Goal: Register for event/course

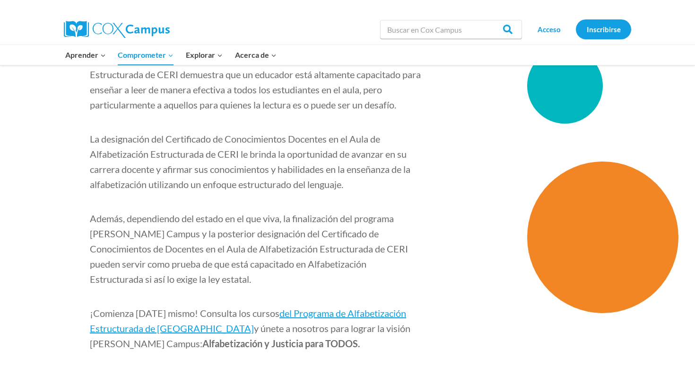
scroll to position [1476, 0]
click at [295, 308] on font "del Programa de Alfabetización Estructurada de Cox Campus" at bounding box center [248, 321] width 316 height 26
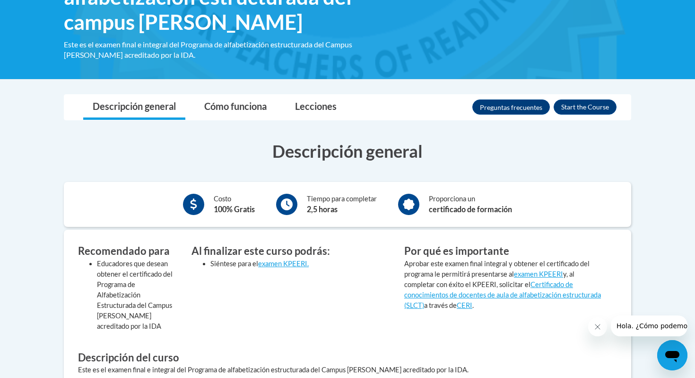
scroll to position [197, 0]
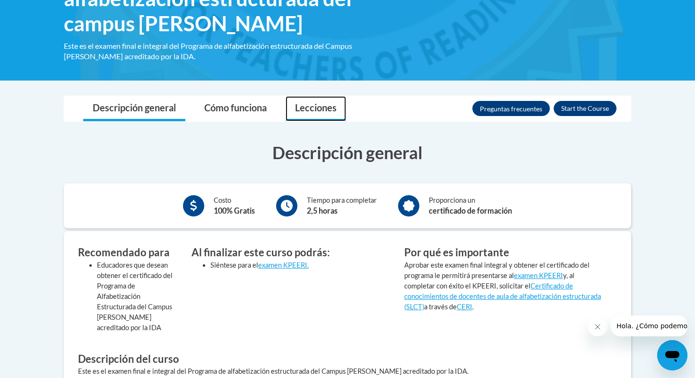
click at [306, 105] on font "Lecciones" at bounding box center [316, 107] width 42 height 11
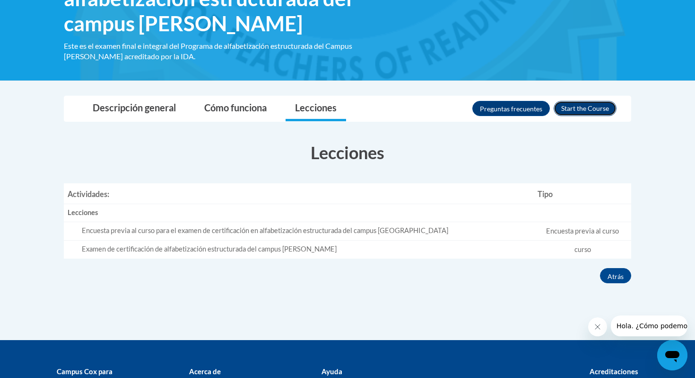
click at [583, 112] on button "Inscribirse" at bounding box center [585, 108] width 63 height 15
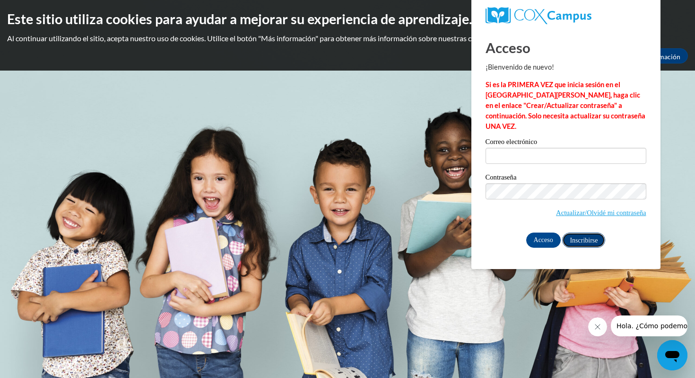
click at [580, 237] on font "Inscribirse" at bounding box center [584, 240] width 28 height 7
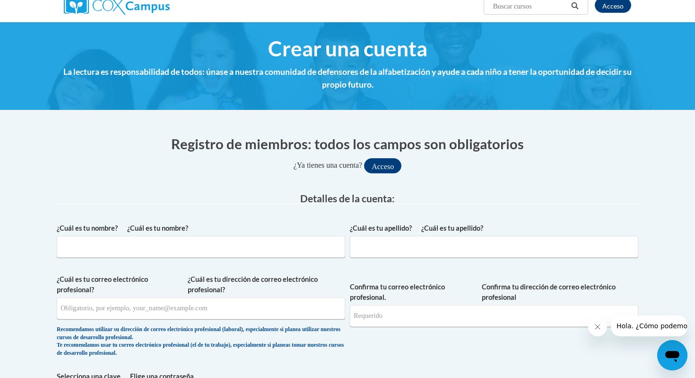
scroll to position [82, 0]
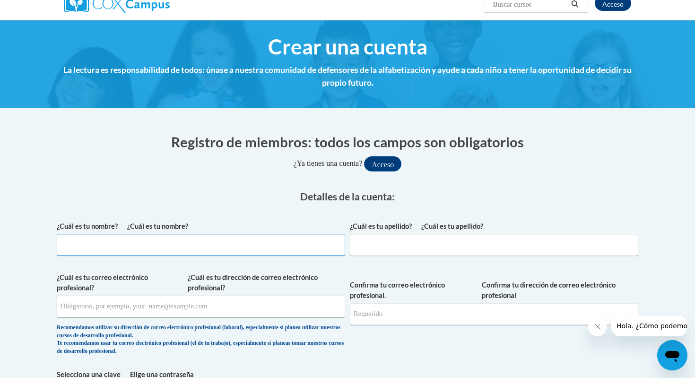
click at [231, 246] on input "¿Cuál es tu nombre? ¿Cuál es tu nombre?" at bounding box center [201, 245] width 289 height 22
type input "r"
type input "Ruth"
click at [387, 246] on input "¿Cuál es tu apellido? ¿Cuál es tu apellido?" at bounding box center [494, 245] width 289 height 22
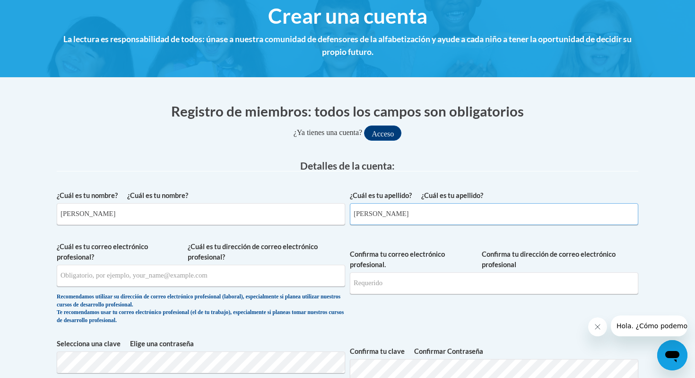
scroll to position [125, 0]
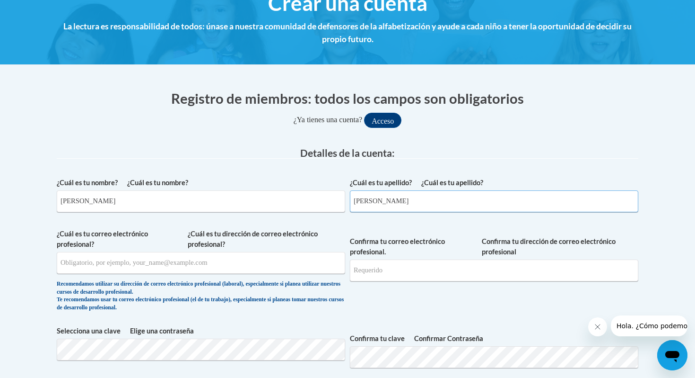
type input "Sepúlveda"
click at [112, 264] on input "¿Cuál es tu dirección de correo electrónico profesional? ¿Cuál es tu correo ele…" at bounding box center [201, 263] width 289 height 22
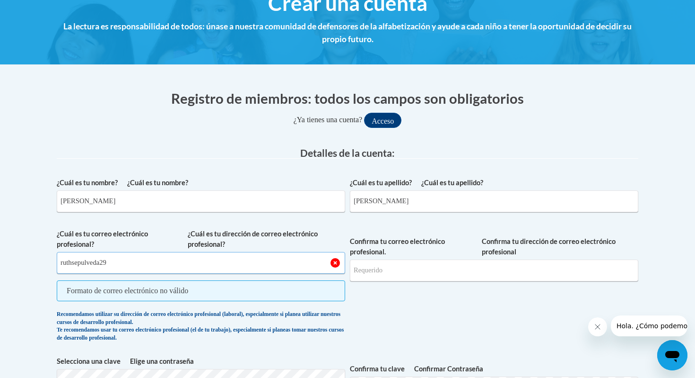
click at [135, 262] on input "ruthsepulveda29" at bounding box center [201, 263] width 289 height 22
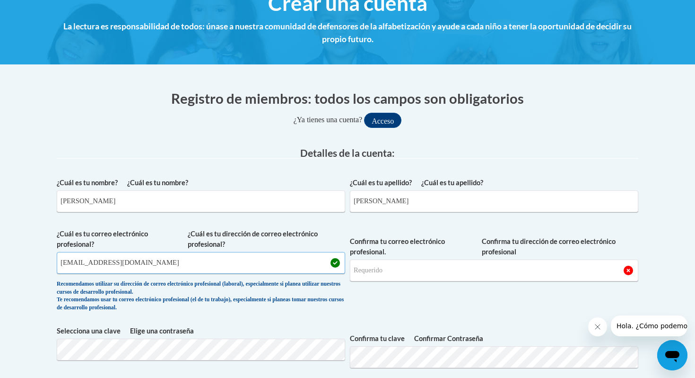
type input "ruthsepulveda29@gmail.com"
click at [391, 273] on input "Confirma tu dirección de correo electrónico profesional Confirma tu correo elec…" at bounding box center [494, 270] width 289 height 22
drag, startPoint x: 238, startPoint y: 259, endPoint x: 90, endPoint y: 255, distance: 148.6
click at [90, 255] on input "ruthsepulveda29@gmail.com" at bounding box center [201, 263] width 289 height 22
click at [369, 270] on input "Confirma tu dirección de correo electrónico profesional Confirma tu correo elec…" at bounding box center [494, 270] width 289 height 22
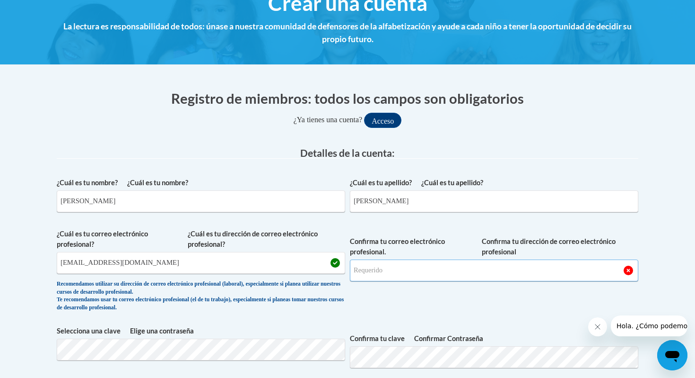
click at [369, 270] on input "Confirma tu dirección de correo electrónico profesional Confirma tu correo elec…" at bounding box center [494, 270] width 289 height 22
type input "ruthsepulveda29@gmail.com"
click at [445, 305] on span "Confirma tu dirección de correo electrónico profesional Confirma tu correo elec…" at bounding box center [494, 273] width 289 height 88
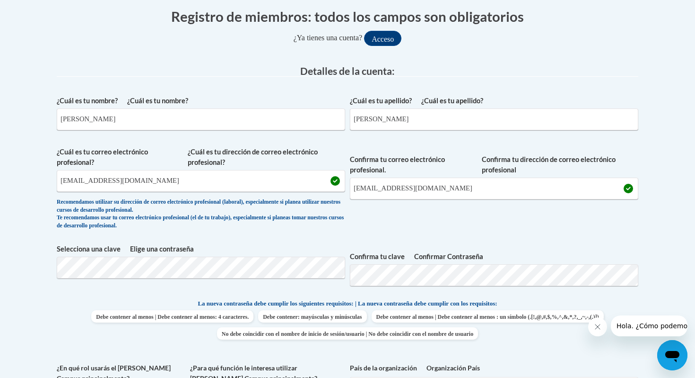
scroll to position [209, 0]
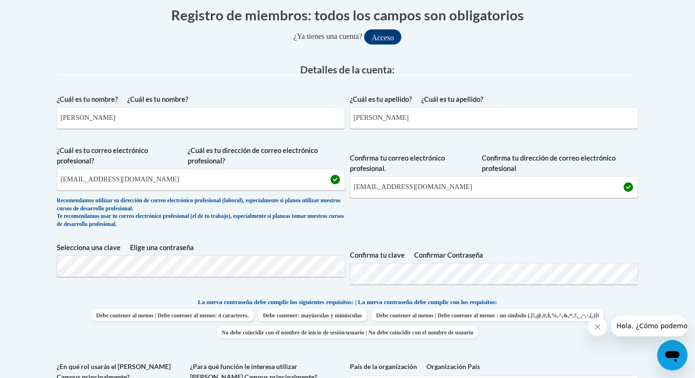
click at [560, 237] on div "¿Cuál es tu nombre? ¿Cuál es tu nombre? Ruth ¿Cuál es tu apellido? ¿Cuál es tu …" at bounding box center [348, 290] width 582 height 402
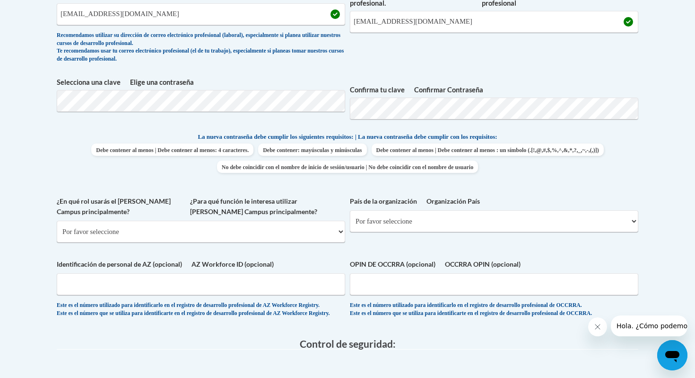
scroll to position [374, 0]
click at [311, 242] on select "Por favor seleccione Facultad/Universidad | colegio/universidad Socio comunitar…" at bounding box center [201, 231] width 289 height 22
select select "dc7172d6-9229-4d8e-ba4e-8a66fb6d7019"
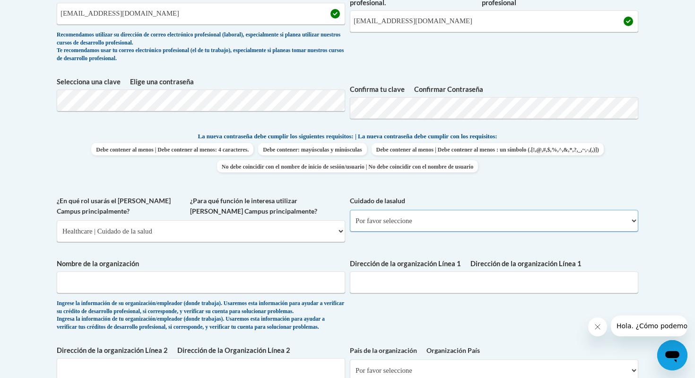
click at [407, 231] on select "Por favor seleccione Educación clínica | educación clínica Liderazgo Ejecutivo …" at bounding box center [494, 221] width 289 height 22
select select "ec7581ce-cea7-4426-80e7-2f9e4616bd2c"
click at [154, 293] on input "Nombre de la organización" at bounding box center [201, 282] width 289 height 22
type input "Andamios centro de desarrollo humano"
click at [402, 293] on input "Dirección de la organización Línea 1 Dirección de la organización Línea 1" at bounding box center [494, 282] width 289 height 22
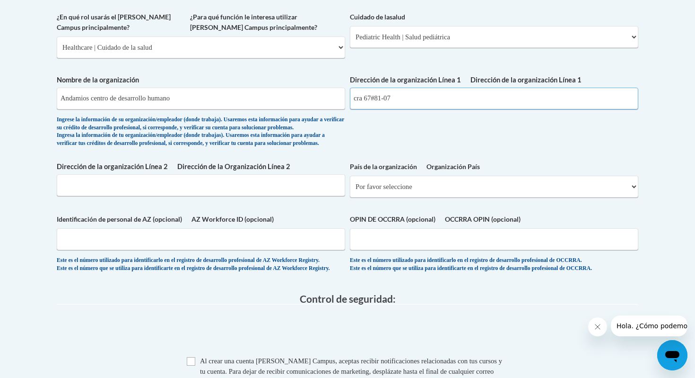
scroll to position [561, 0]
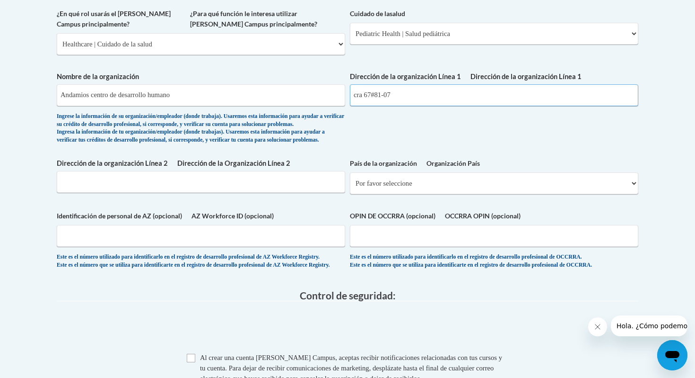
type input "cra 67#81-07"
click at [214, 193] on input "Dirección de la Organización Línea 2 Dirección de la organización Línea 2" at bounding box center [201, 182] width 289 height 22
click at [462, 194] on select "Por favor seleccione Estados Unidos | Estados Unidos Fuera de los Estados Unido…" at bounding box center [494, 183] width 289 height 22
select select "2ba6c5f2-6ab4-47b5-9408-0a73ae60d186"
select select
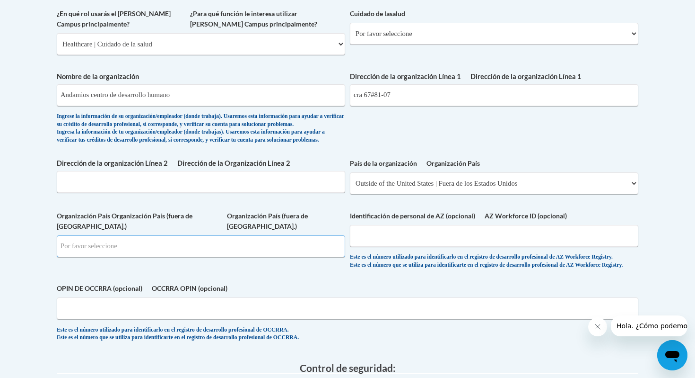
click at [225, 257] on input "Buscar" at bounding box center [201, 246] width 289 height 22
type input "CO"
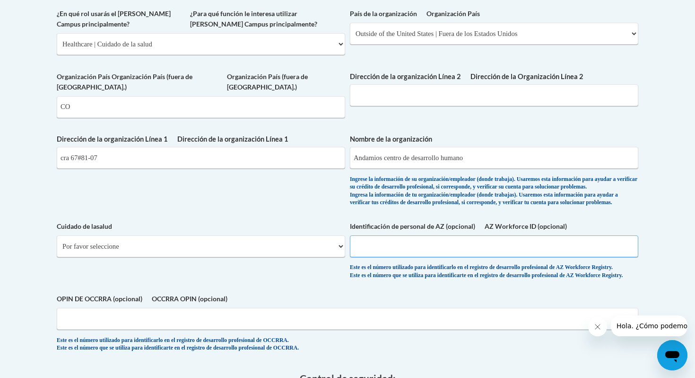
click at [395, 257] on input "AZ Workforce ID (opcional) Identificación de personal de AZ (opcional)" at bounding box center [494, 246] width 289 height 22
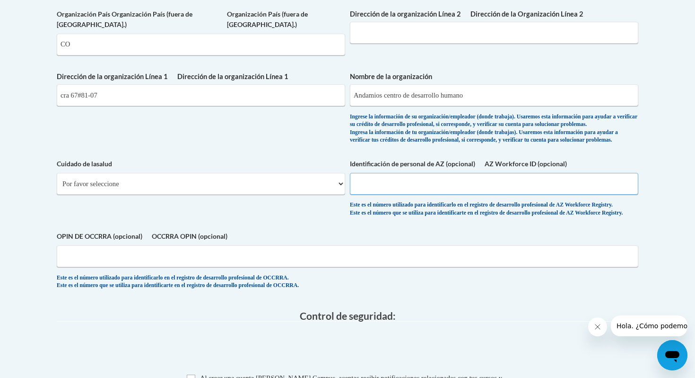
scroll to position [624, 0]
click at [255, 194] on select "Por favor seleccione Educación clínica | educación clínica Liderazgo Ejecutivo …" at bounding box center [201, 183] width 289 height 22
select select "ec7581ce-cea7-4426-80e7-2f9e4616bd2c"
click at [367, 194] on input "AZ Workforce ID (opcional) Identificación de personal de AZ (opcional)" at bounding box center [494, 183] width 289 height 22
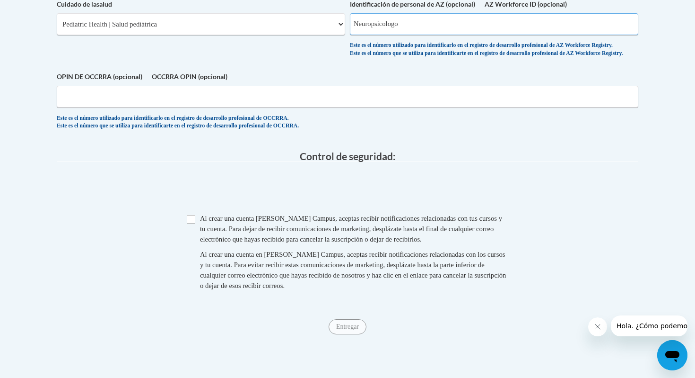
scroll to position [788, 0]
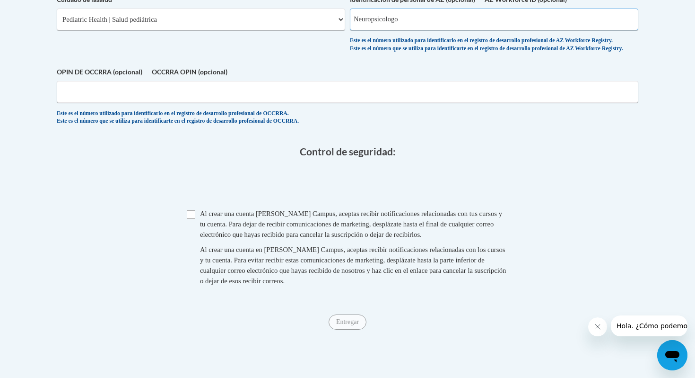
type input "Neuropsicologo"
click at [192, 257] on span "Caja Al crear una cuenta de Cox Campus, aceptas recibir notificaciones relacion…" at bounding box center [348, 251] width 322 height 87
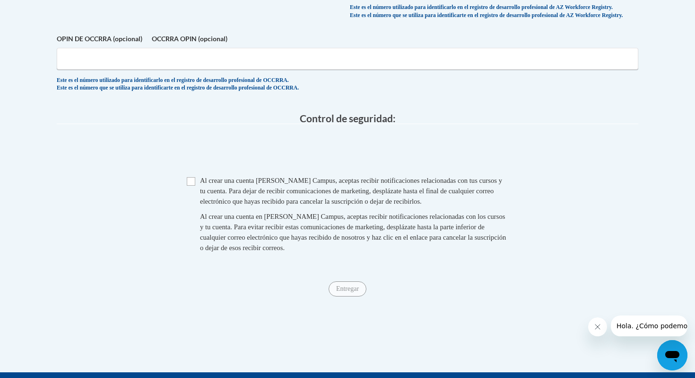
scroll to position [825, 0]
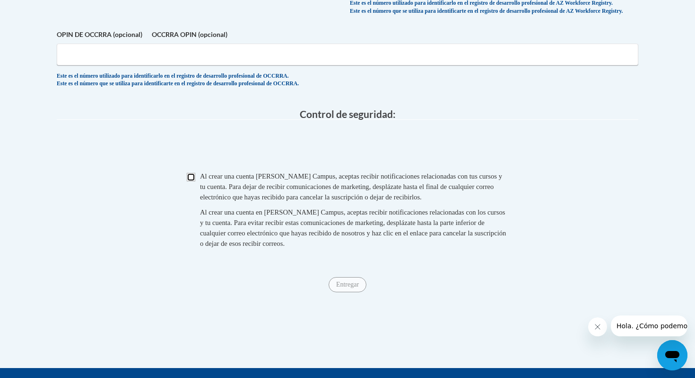
click at [194, 181] on input "Caja" at bounding box center [191, 177] width 9 height 9
checkbox input "true"
click at [357, 292] on input "Entregar" at bounding box center [348, 284] width 38 height 15
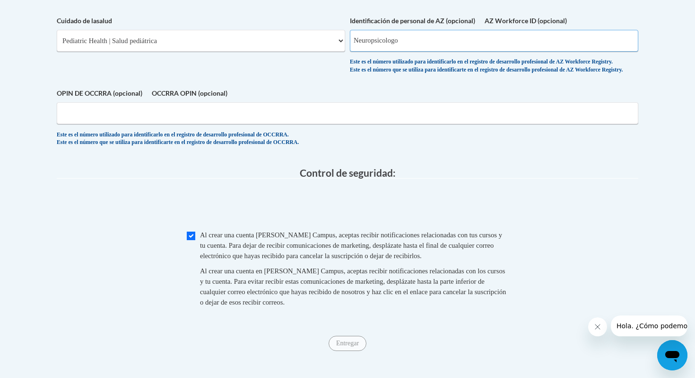
scroll to position [758, 0]
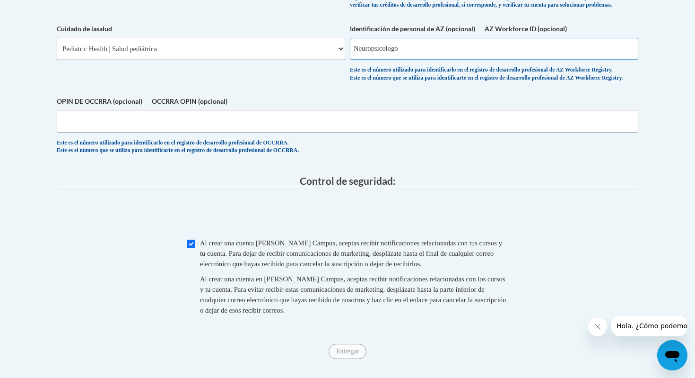
drag, startPoint x: 405, startPoint y: 75, endPoint x: 349, endPoint y: 73, distance: 56.3
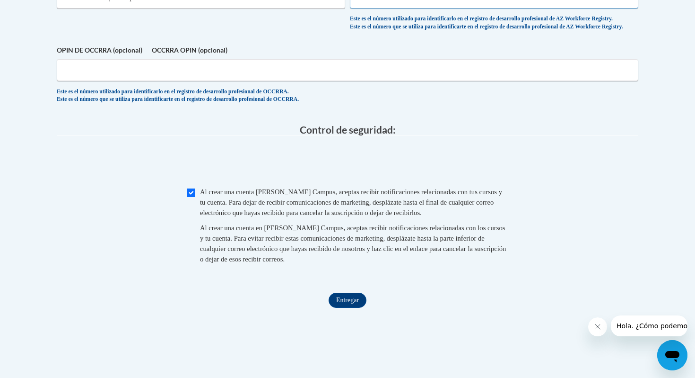
scroll to position [809, 0]
click at [353, 308] on input "Entregar" at bounding box center [348, 300] width 38 height 15
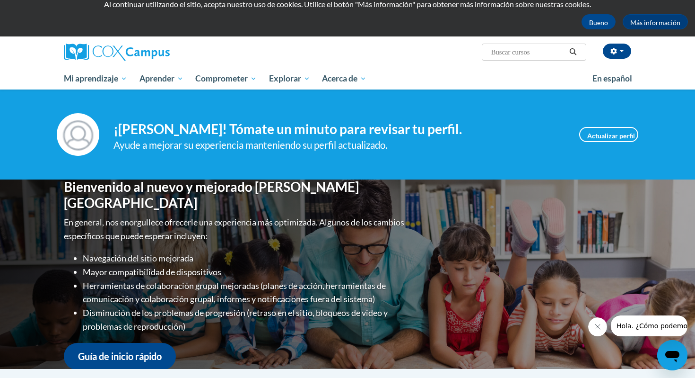
scroll to position [31, 0]
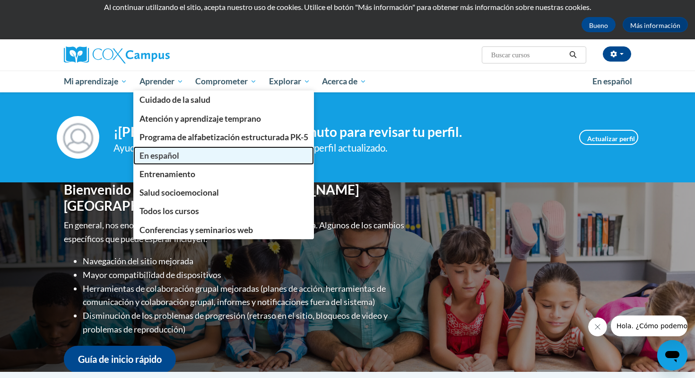
click at [209, 156] on link "En español" at bounding box center [223, 155] width 181 height 18
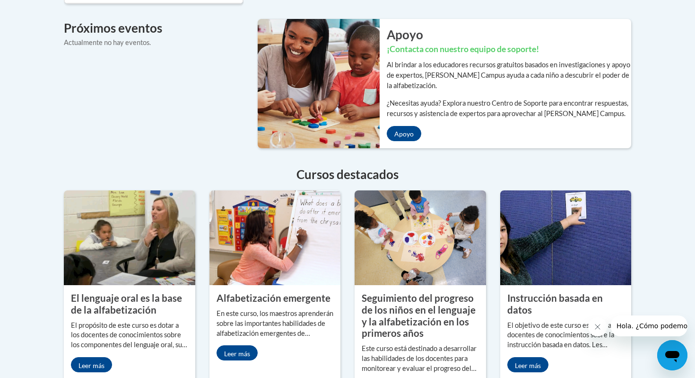
scroll to position [756, 0]
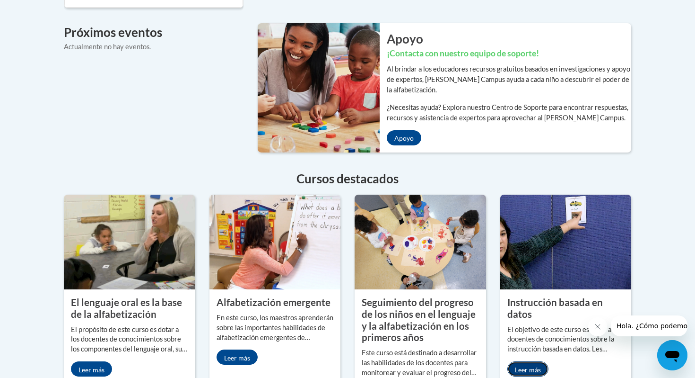
click at [524, 365] on font "Leer más" at bounding box center [528, 369] width 26 height 8
click at [519, 365] on font "Leer más" at bounding box center [528, 369] width 26 height 8
click at [529, 365] on font "Leer más" at bounding box center [528, 369] width 26 height 8
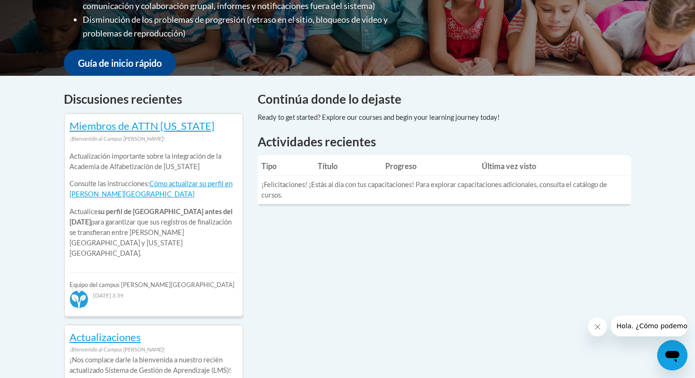
scroll to position [0, 0]
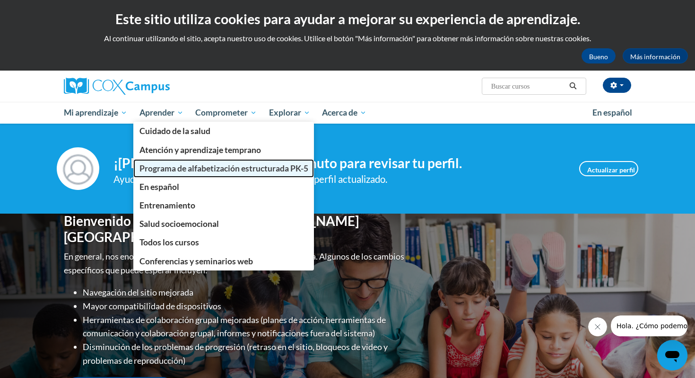
click at [190, 167] on font "Programa de alfabetización estructurada PK-5" at bounding box center [224, 168] width 169 height 10
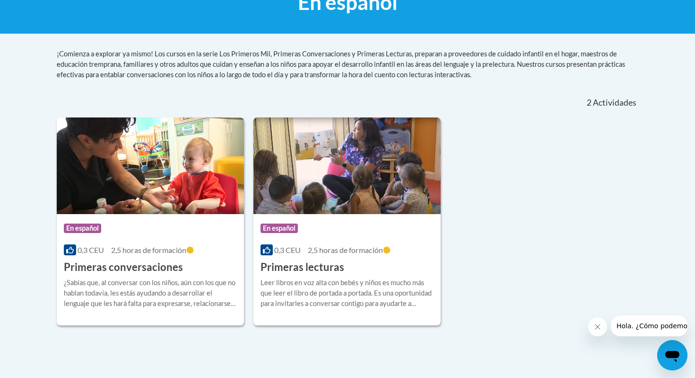
scroll to position [166, 0]
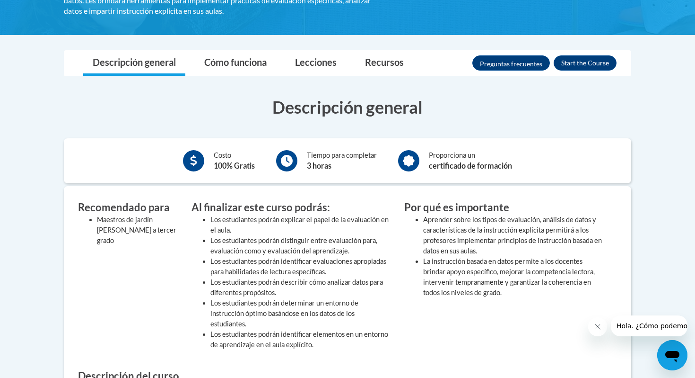
scroll to position [186, 0]
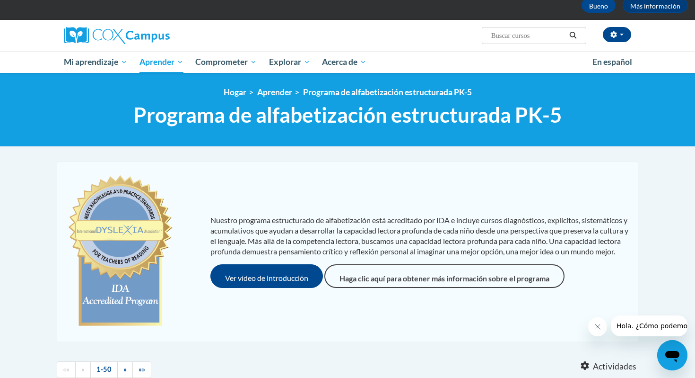
scroll to position [53, 0]
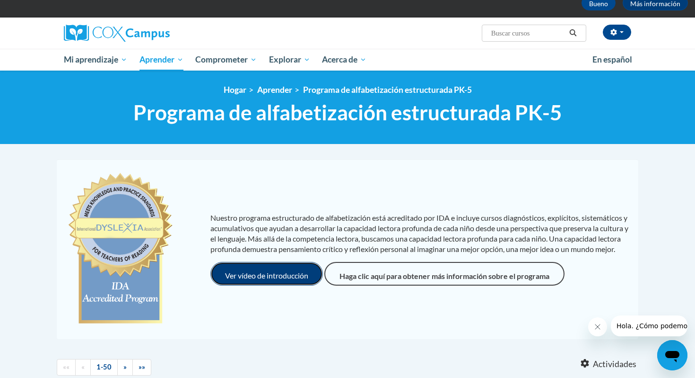
click at [272, 279] on font "Ver vídeo de introducción" at bounding box center [266, 275] width 83 height 9
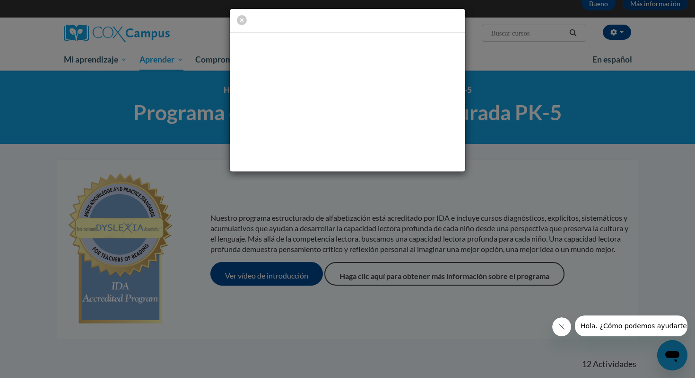
scroll to position [0, 0]
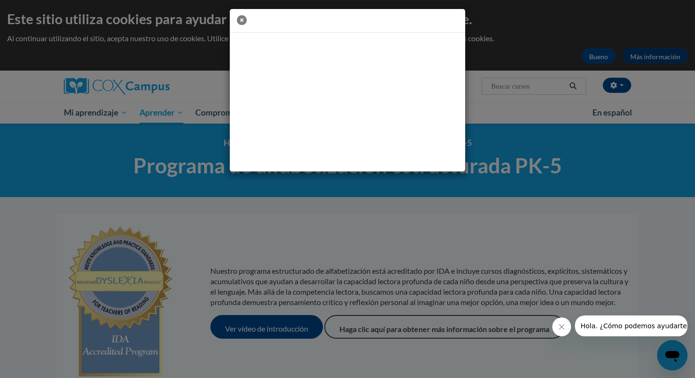
click at [240, 20] on icon "button" at bounding box center [242, 20] width 10 height 10
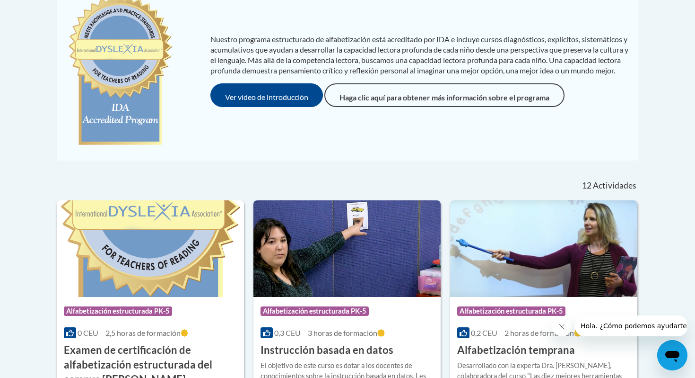
scroll to position [231, 0]
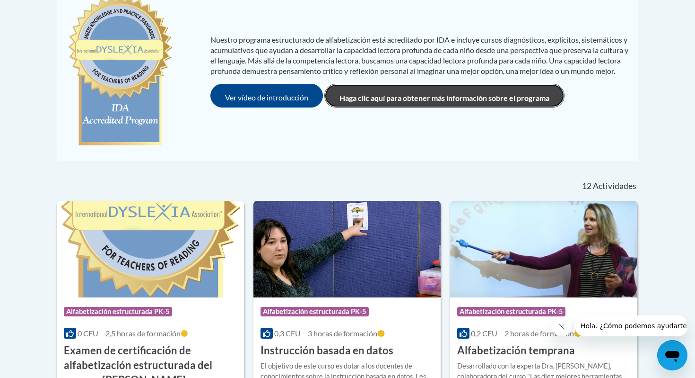
click at [383, 107] on link "Haga clic aquí para obtener más información sobre el programa" at bounding box center [445, 96] width 240 height 24
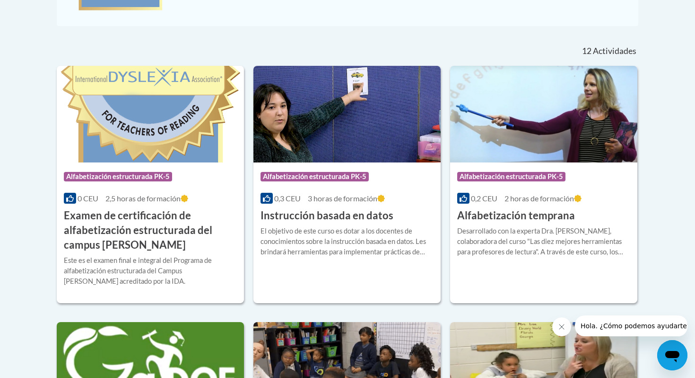
scroll to position [367, 0]
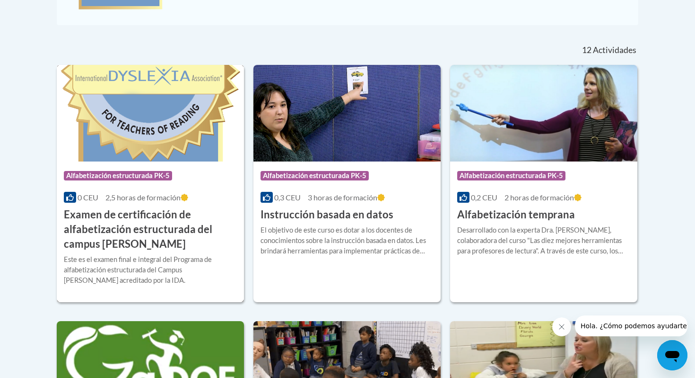
click at [191, 127] on img at bounding box center [150, 113] width 187 height 97
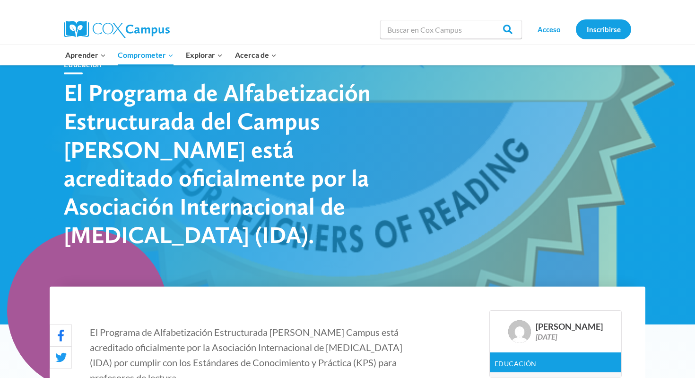
scroll to position [44, 0]
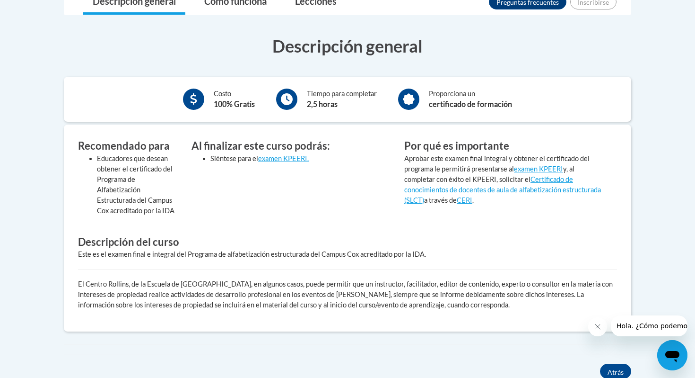
scroll to position [247, 0]
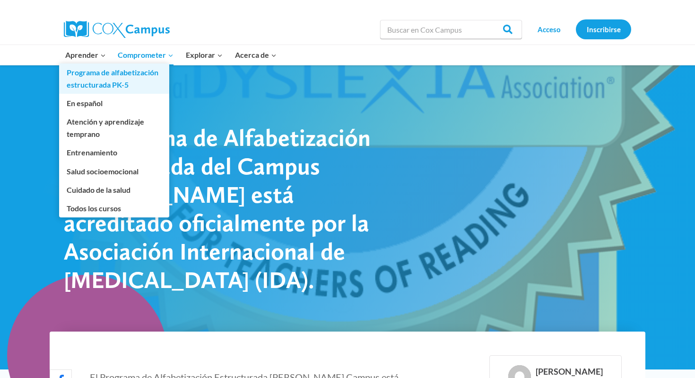
click at [115, 82] on font "Programa de alfabetización estructurada PK-5" at bounding box center [113, 78] width 92 height 21
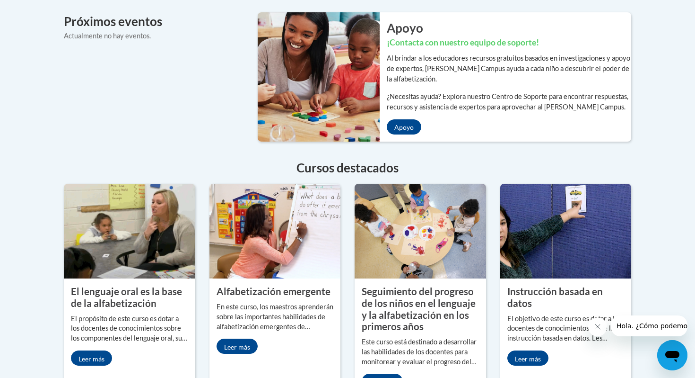
scroll to position [769, 0]
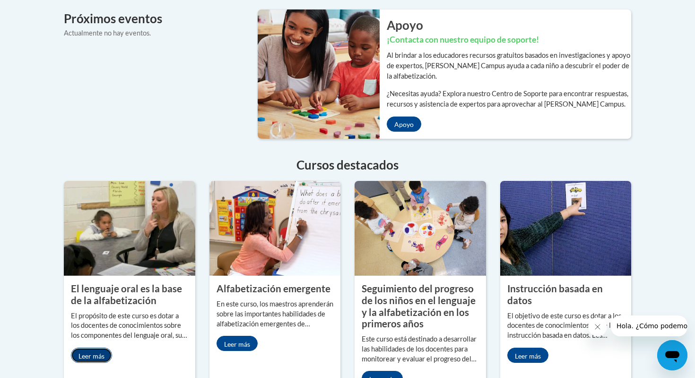
click at [102, 352] on font "Leer más" at bounding box center [92, 356] width 26 height 8
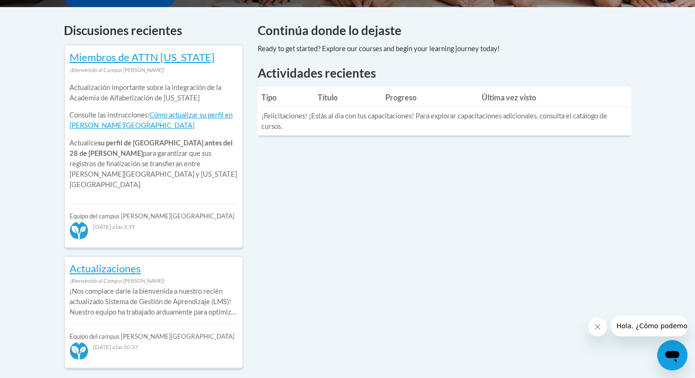
scroll to position [387, 0]
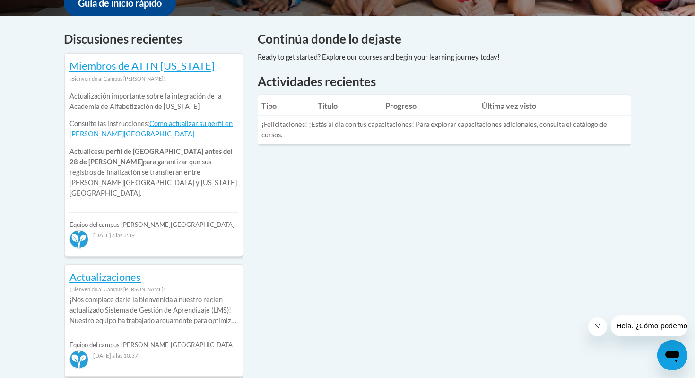
click at [386, 107] on th "Progreso" at bounding box center [430, 105] width 96 height 20
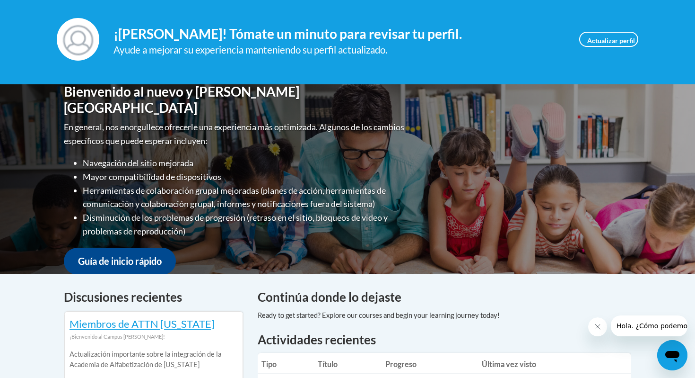
scroll to position [123, 0]
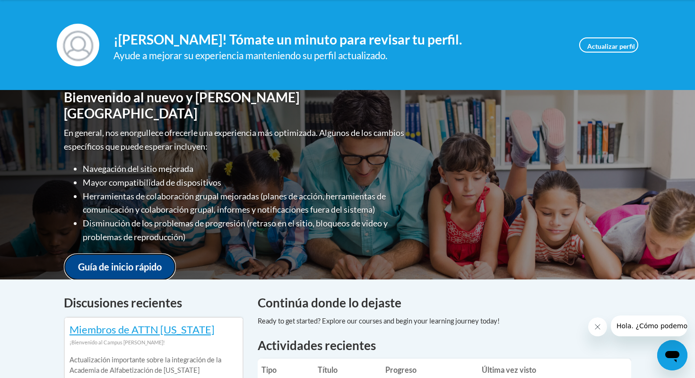
click at [141, 261] on font "Guía de inicio rápido" at bounding box center [120, 266] width 84 height 11
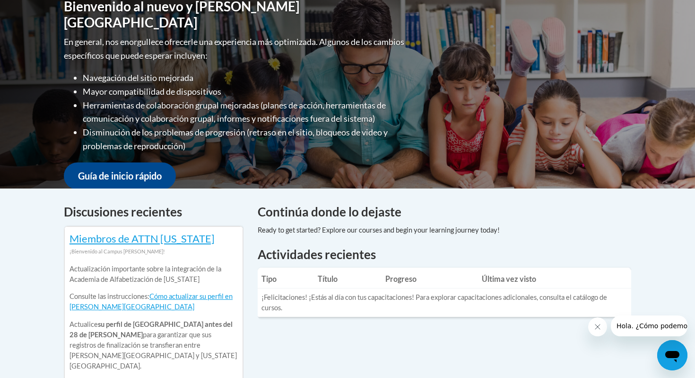
scroll to position [216, 0]
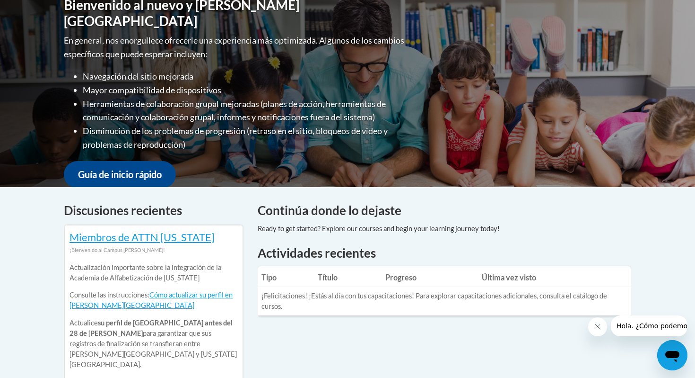
click at [276, 276] on font "Tipo" at bounding box center [269, 277] width 15 height 9
click at [332, 277] on font "Título" at bounding box center [328, 277] width 20 height 9
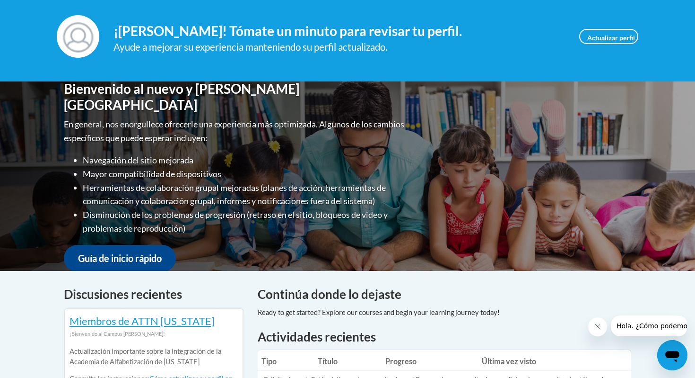
scroll to position [88, 0]
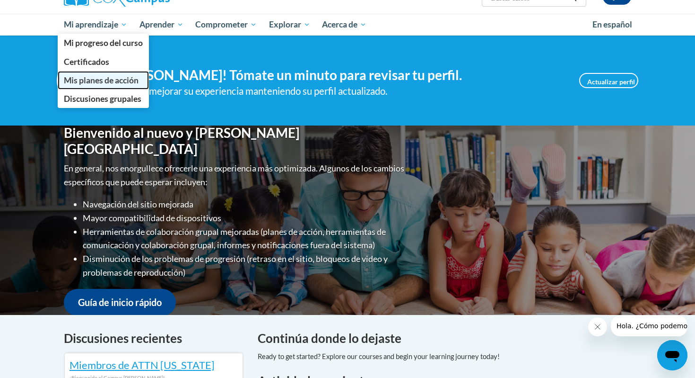
click at [119, 86] on link "Mis planes de acción" at bounding box center [103, 80] width 91 height 18
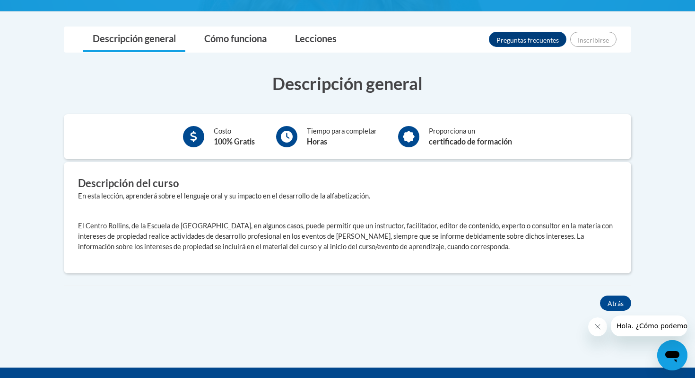
scroll to position [221, 0]
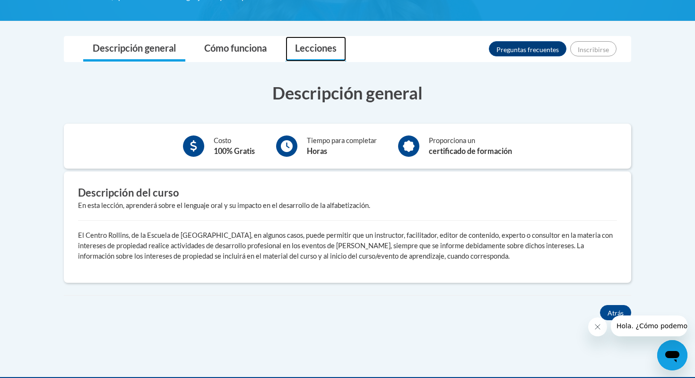
click at [309, 45] on font "Lecciones" at bounding box center [316, 47] width 42 height 11
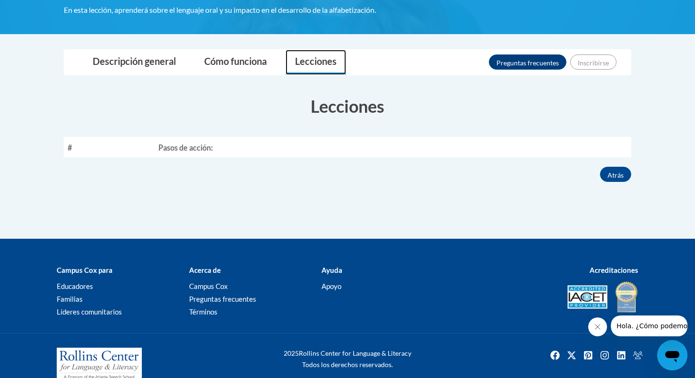
scroll to position [202, 0]
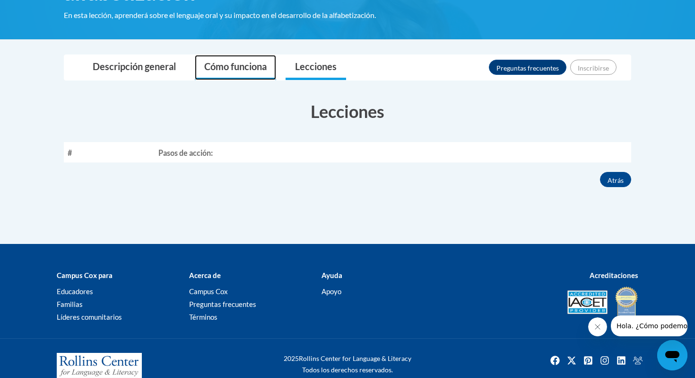
click at [232, 72] on link "Cómo funciona" at bounding box center [235, 67] width 81 height 25
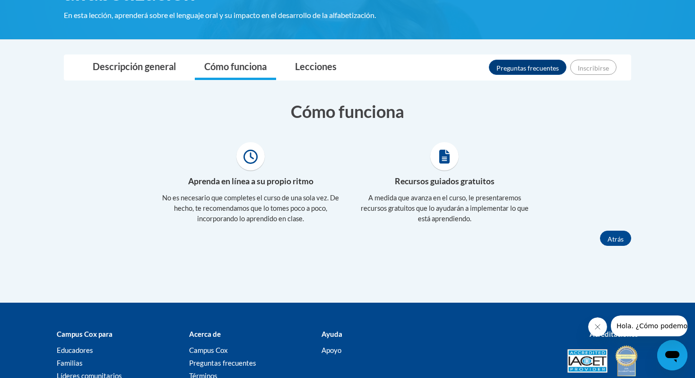
click at [258, 160] on span at bounding box center [251, 156] width 28 height 28
click at [444, 159] on icon at bounding box center [445, 156] width 11 height 14
click at [144, 68] on font "Descripción general" at bounding box center [134, 66] width 83 height 11
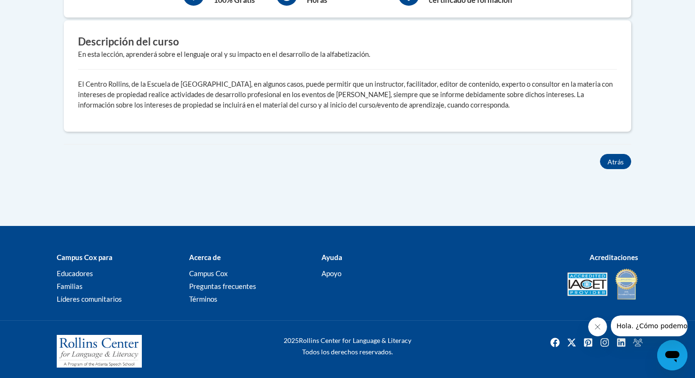
scroll to position [375, 0]
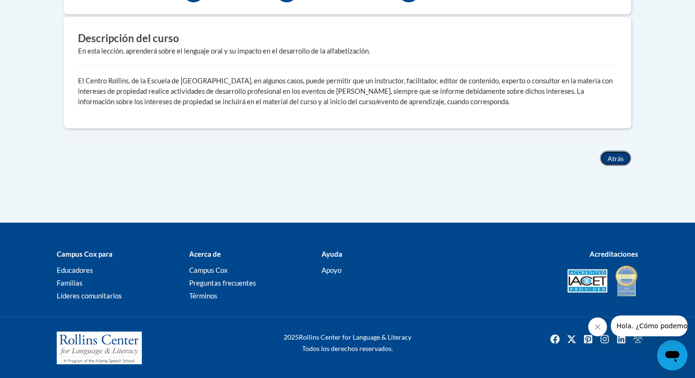
click at [617, 155] on font "Atrás" at bounding box center [616, 159] width 16 height 8
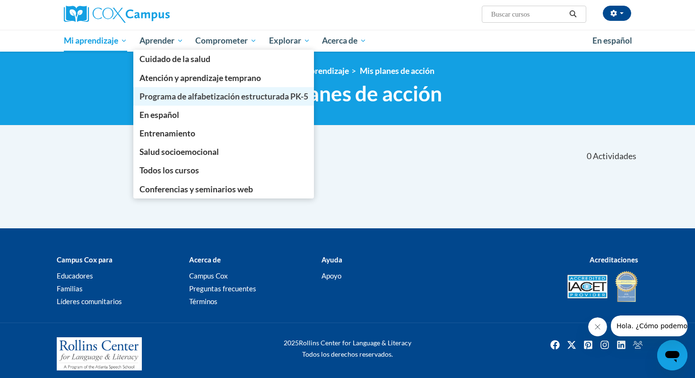
scroll to position [78, 0]
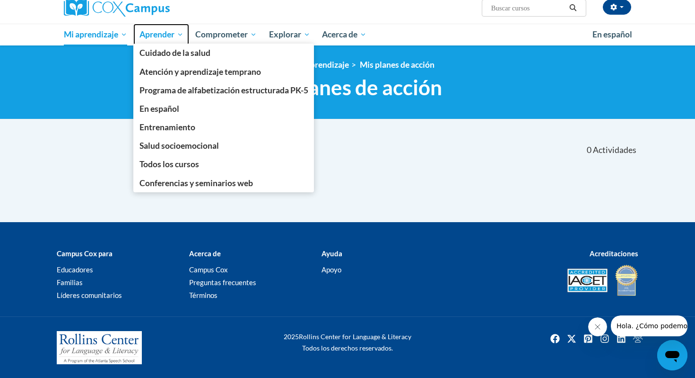
click at [165, 33] on font "Aprender" at bounding box center [157, 34] width 35 height 10
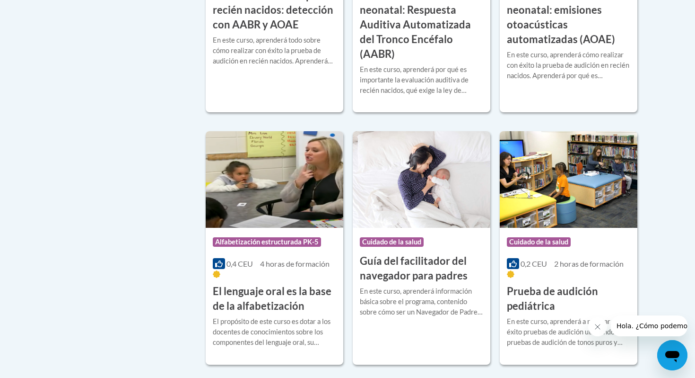
scroll to position [2081, 0]
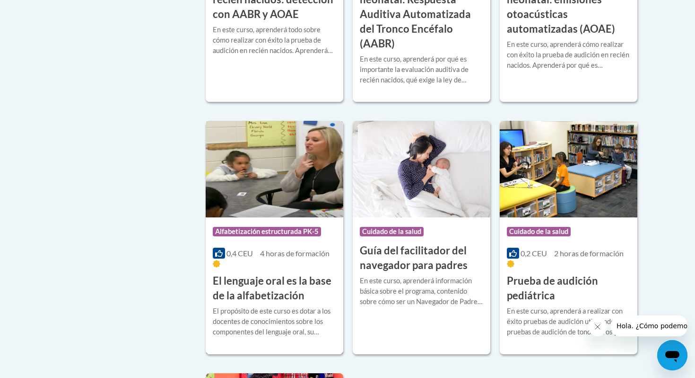
click at [270, 183] on img at bounding box center [275, 169] width 138 height 97
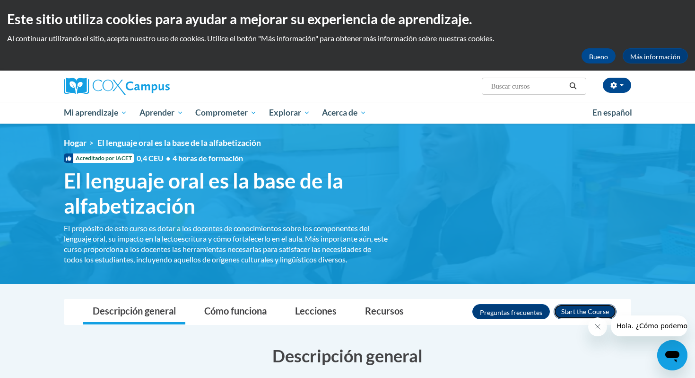
click at [591, 312] on button "Inscribirse" at bounding box center [585, 311] width 63 height 15
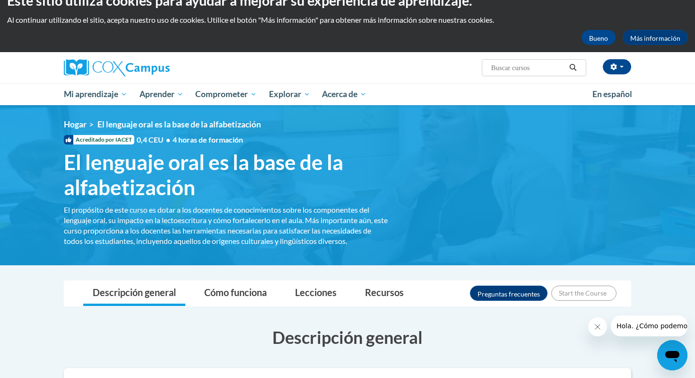
scroll to position [42, 0]
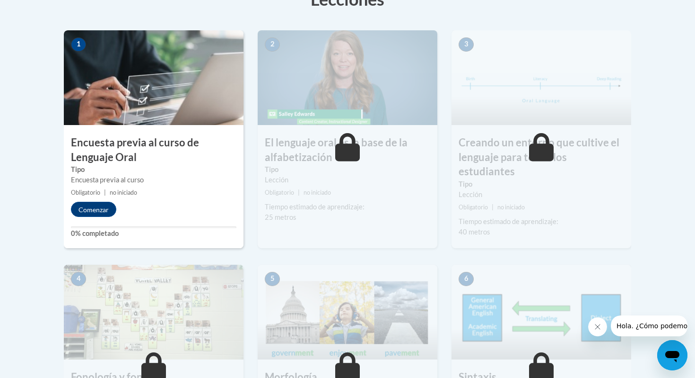
scroll to position [290, 0]
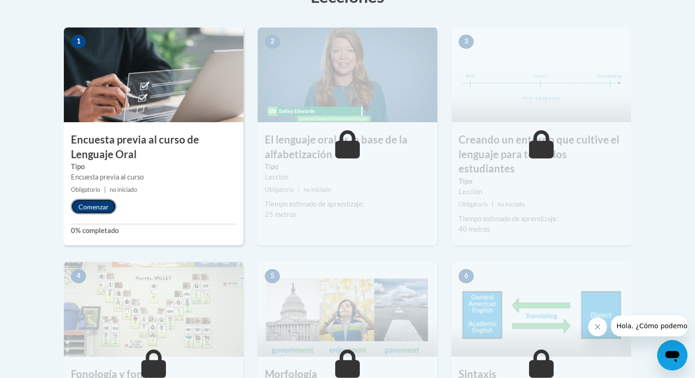
click at [102, 208] on font "Comenzar" at bounding box center [94, 207] width 30 height 8
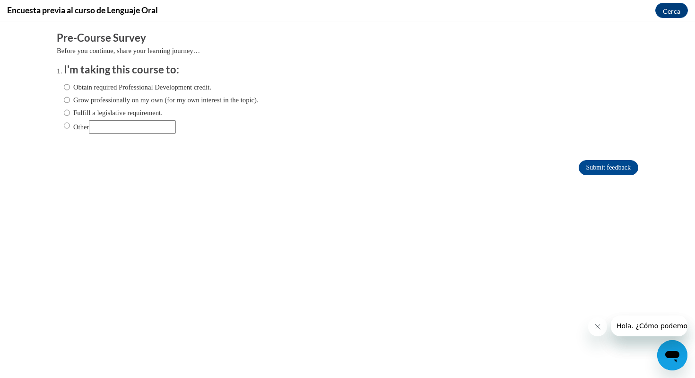
scroll to position [0, 0]
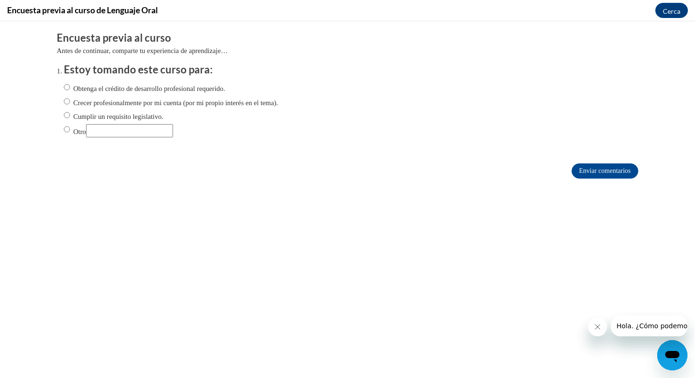
click at [70, 103] on label "Crecer profesionalmente por mi cuenta (por mi propio interés en el tema)." at bounding box center [171, 101] width 214 height 11
click at [70, 103] on input "Crecer profesionalmente por mi cuenta (por mi propio interés en el tema)." at bounding box center [67, 101] width 6 height 10
radio input "true"
click at [580, 173] on input "Enviar comentarios" at bounding box center [605, 170] width 67 height 15
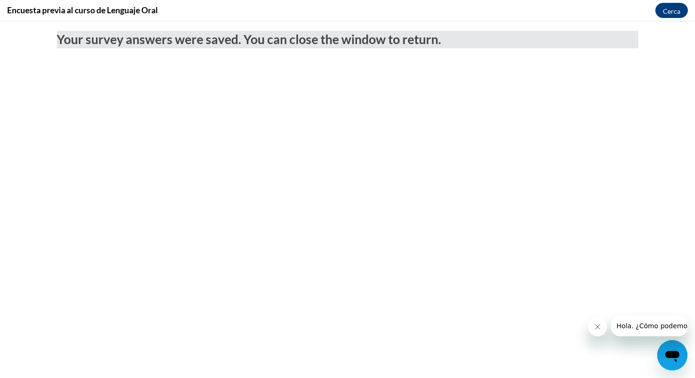
click at [603, 331] on button "Cerrar mensaje de la compañía" at bounding box center [598, 326] width 19 height 19
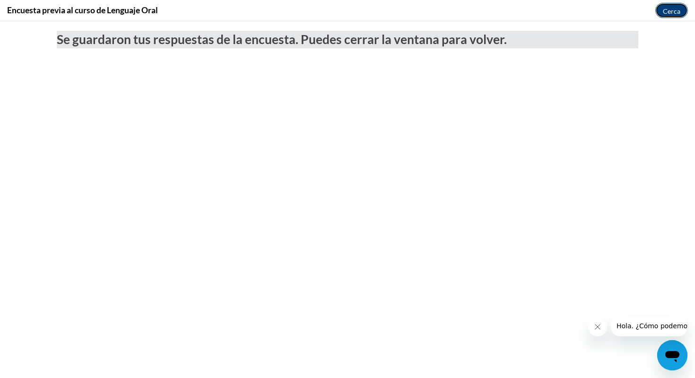
click at [672, 13] on font "Cerca" at bounding box center [672, 11] width 18 height 8
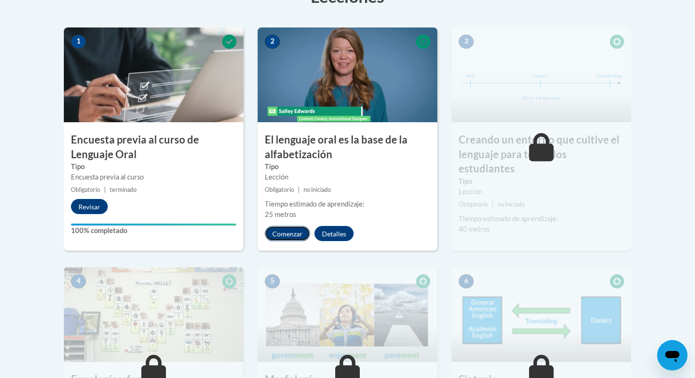
click at [299, 234] on font "Comenzar" at bounding box center [288, 234] width 30 height 8
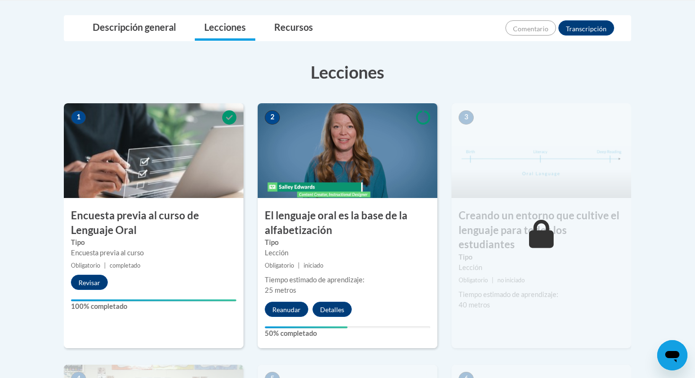
scroll to position [230, 0]
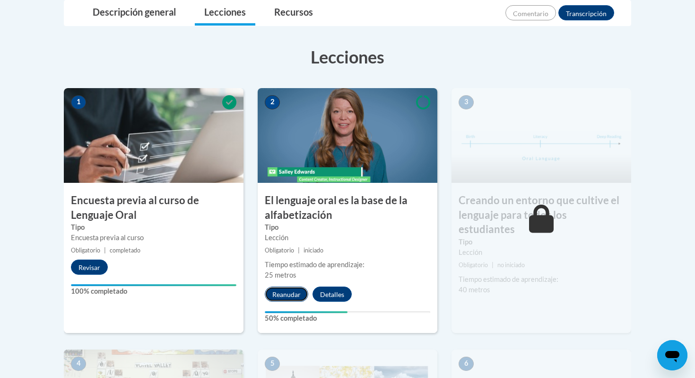
click at [299, 295] on font "Reanudar" at bounding box center [287, 294] width 28 height 8
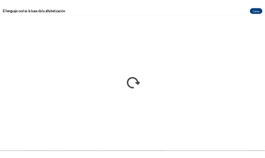
scroll to position [0, 0]
